Goal: Feedback & Contribution: Contribute content

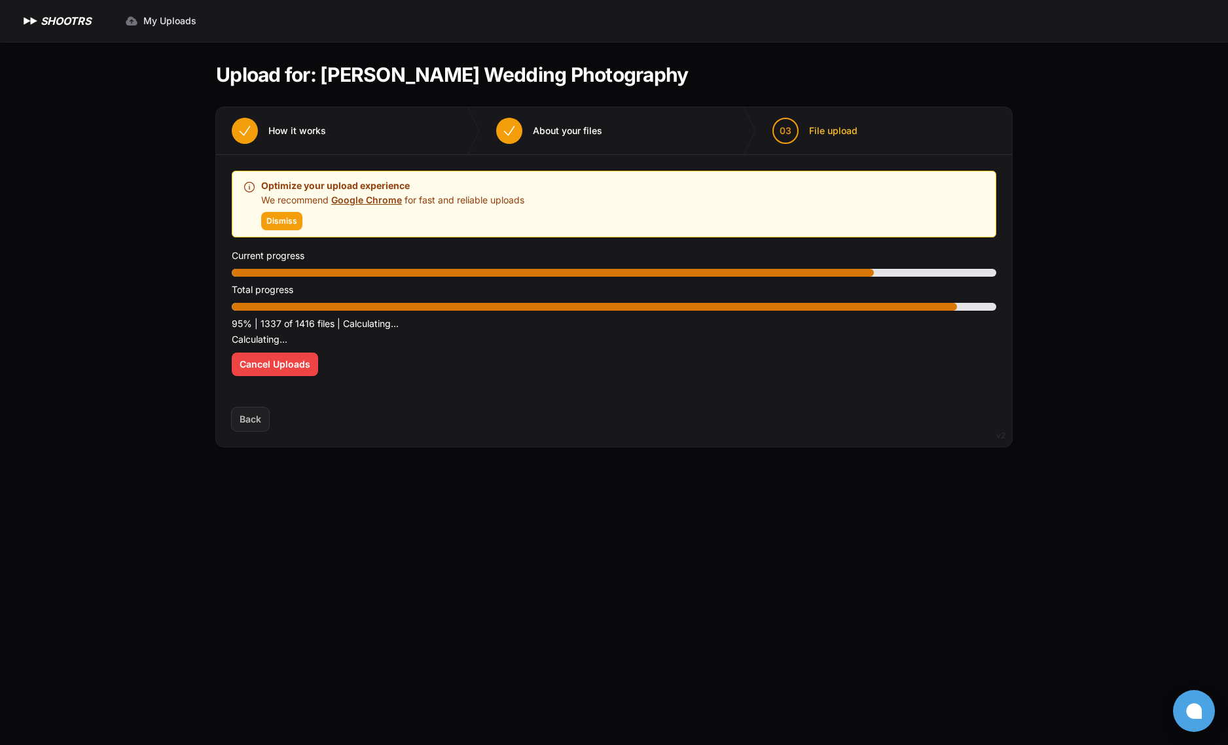
click at [362, 545] on main "Upload for: [PERSON_NAME] Wedding Photography 01 How it works" at bounding box center [614, 394] width 838 height 704
drag, startPoint x: 289, startPoint y: 217, endPoint x: 302, endPoint y: 232, distance: 20.9
click at [288, 217] on span "Dismiss" at bounding box center [281, 221] width 31 height 10
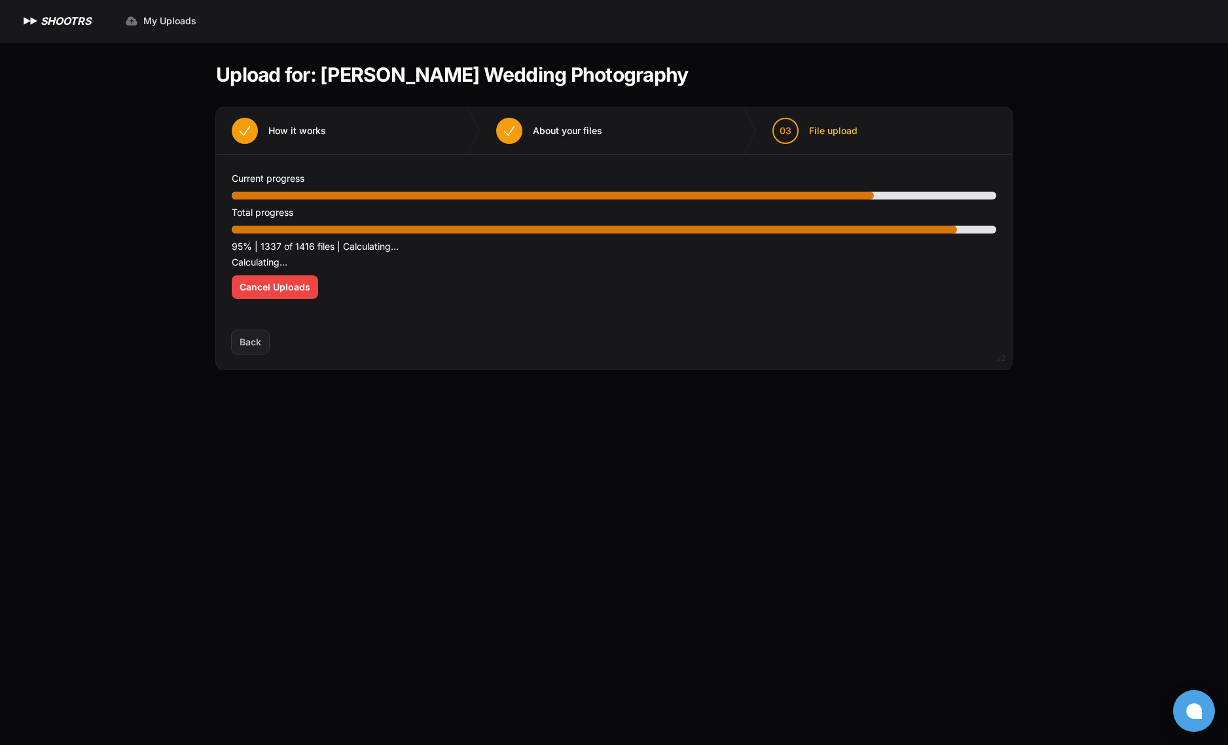
click at [1194, 714] on icon at bounding box center [1194, 712] width 16 height 16
